Goal: Task Accomplishment & Management: Complete application form

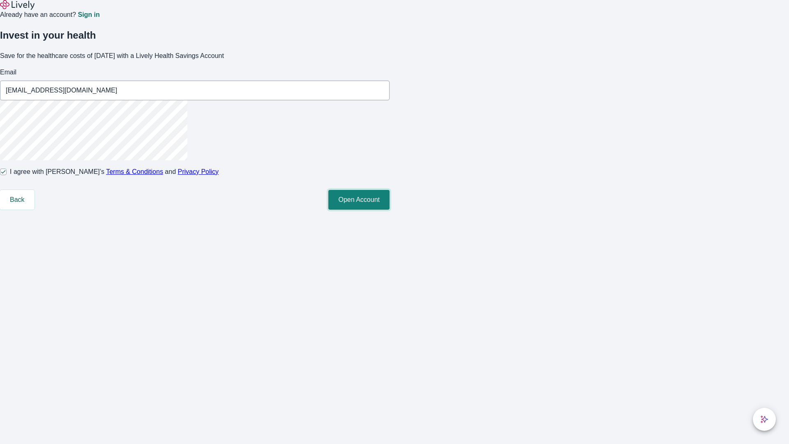
click at [390, 210] on button "Open Account" at bounding box center [358, 200] width 61 height 20
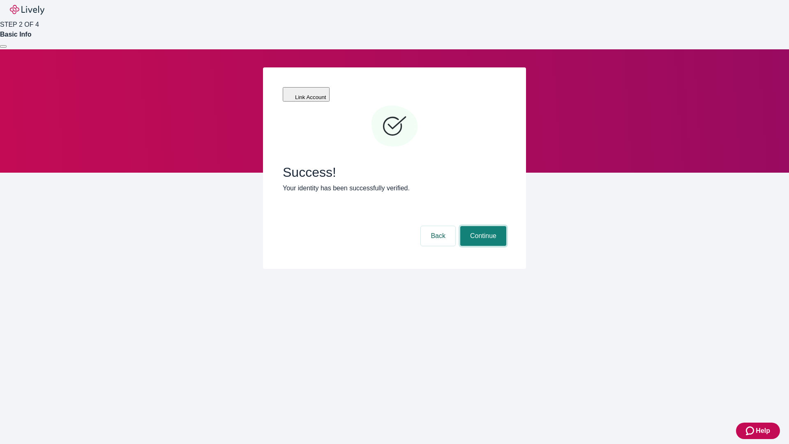
click at [482, 226] on button "Continue" at bounding box center [483, 236] width 46 height 20
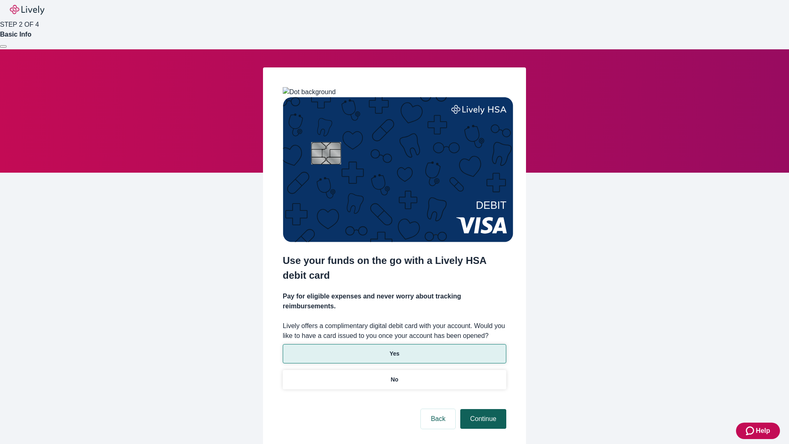
click at [394, 375] on p "No" at bounding box center [395, 379] width 8 height 9
click at [482, 409] on button "Continue" at bounding box center [483, 419] width 46 height 20
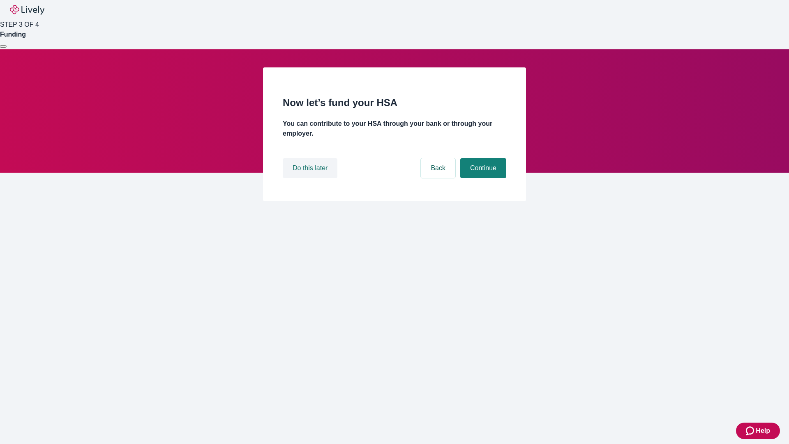
click at [311, 178] on button "Do this later" at bounding box center [310, 168] width 55 height 20
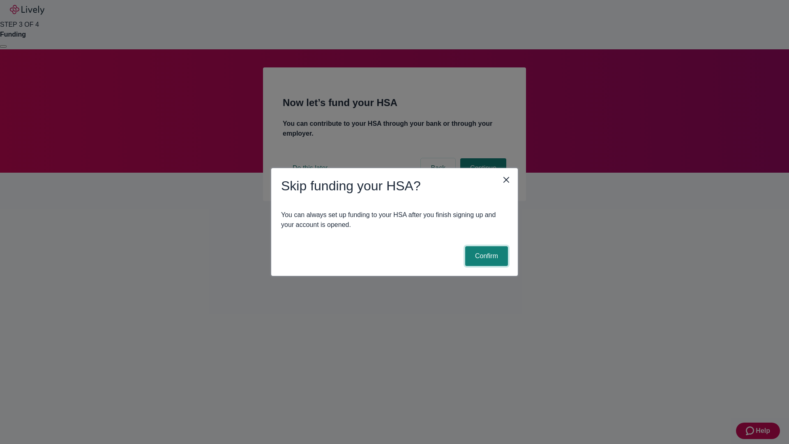
click at [485, 256] on button "Confirm" at bounding box center [486, 256] width 43 height 20
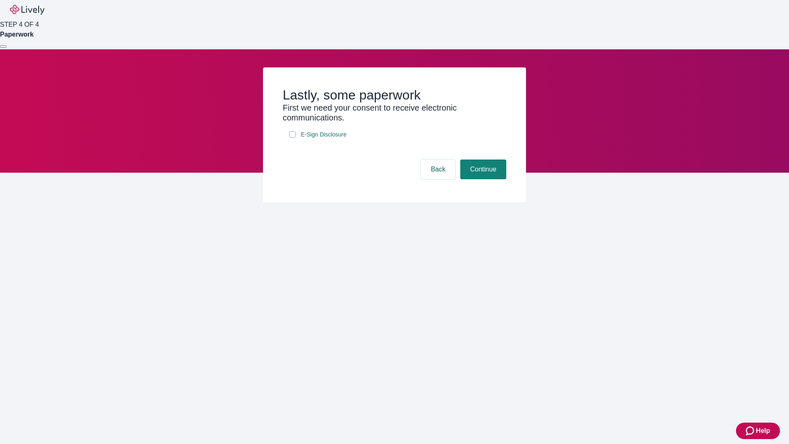
click at [293, 138] on input "E-Sign Disclosure" at bounding box center [292, 134] width 7 height 7
checkbox input "true"
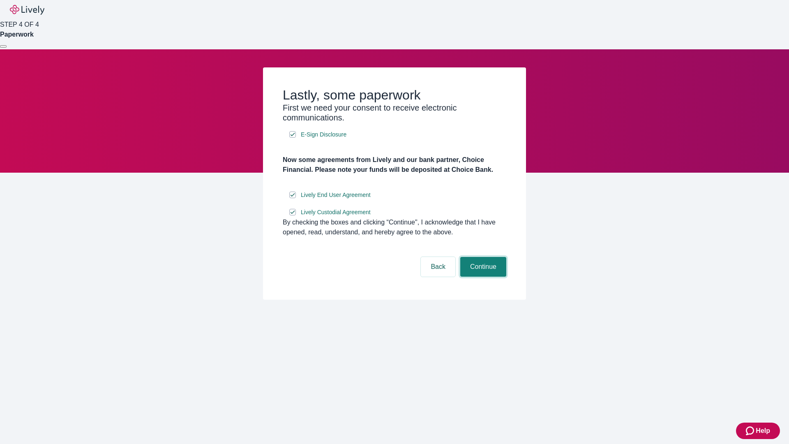
click at [482, 277] on button "Continue" at bounding box center [483, 267] width 46 height 20
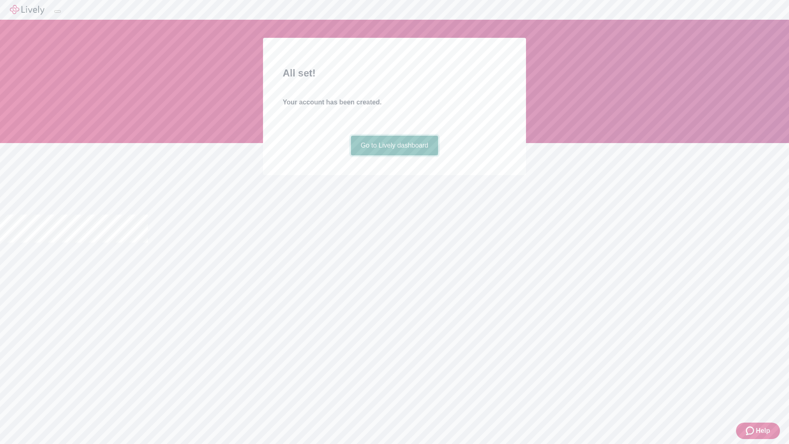
click at [394, 155] on link "Go to Lively dashboard" at bounding box center [395, 146] width 88 height 20
